Goal: Leave review/rating

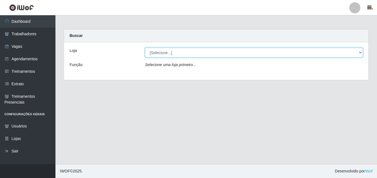
click at [160, 53] on select "[Selecione...] Chinatown Sushimi - [GEOGRAPHIC_DATA]" at bounding box center [254, 53] width 218 height 10
select select "357"
click at [145, 48] on select "[Selecione...] Chinatown Sushimi - [GEOGRAPHIC_DATA]" at bounding box center [254, 53] width 218 height 10
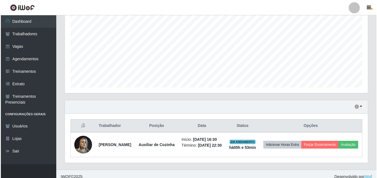
scroll to position [127, 0]
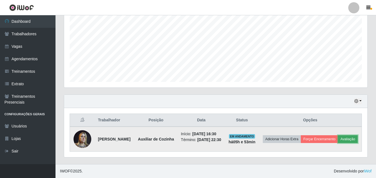
click at [338, 137] on button "Avaliação" at bounding box center [348, 139] width 20 height 8
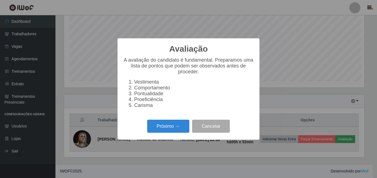
scroll to position [115, 300]
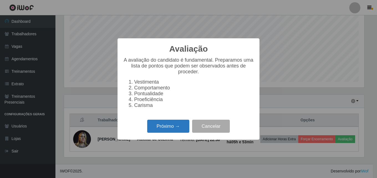
click at [164, 127] on button "Próximo →" at bounding box center [168, 126] width 42 height 13
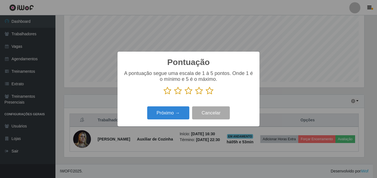
scroll to position [277345, 277159]
click at [209, 90] on icon at bounding box center [210, 91] width 8 height 8
click at [206, 95] on input "radio" at bounding box center [206, 95] width 0 height 0
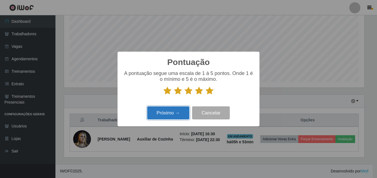
click at [168, 113] on button "Próximo →" at bounding box center [168, 112] width 42 height 13
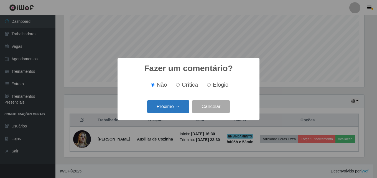
click at [165, 107] on button "Próximo →" at bounding box center [168, 106] width 42 height 13
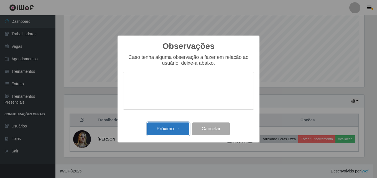
click at [167, 127] on button "Próximo →" at bounding box center [168, 128] width 42 height 13
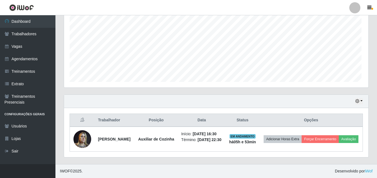
scroll to position [115, 303]
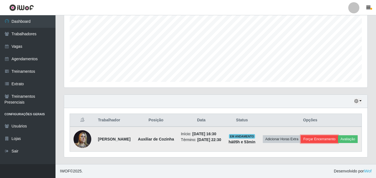
click at [338, 135] on button "Forçar Encerramento" at bounding box center [319, 139] width 37 height 8
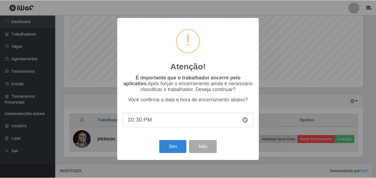
scroll to position [115, 300]
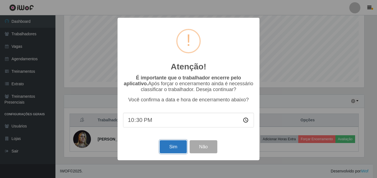
click at [172, 148] on button "Sim" at bounding box center [173, 146] width 27 height 13
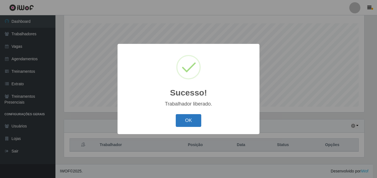
click at [186, 122] on button "OK" at bounding box center [189, 120] width 26 height 13
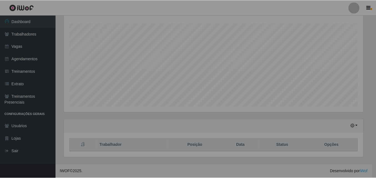
scroll to position [115, 303]
